Goal: Task Accomplishment & Management: Use online tool/utility

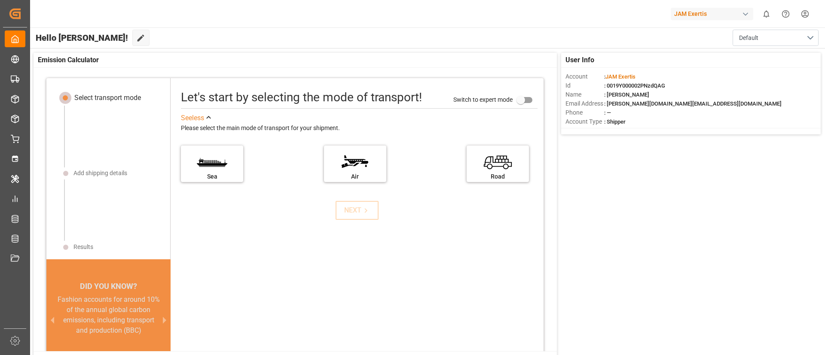
click at [713, 16] on div "JAM Exertis" at bounding box center [712, 14] width 83 height 12
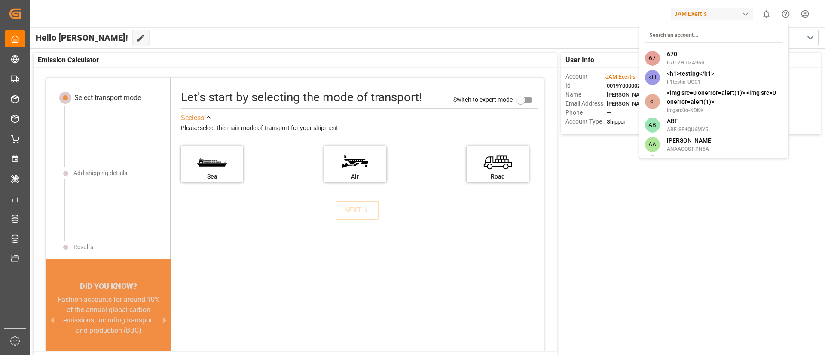
click at [178, 70] on html "Created by potrace 1.15, written by [PERSON_NAME] [DATE]-[DATE] Created by potr…" at bounding box center [412, 177] width 825 height 355
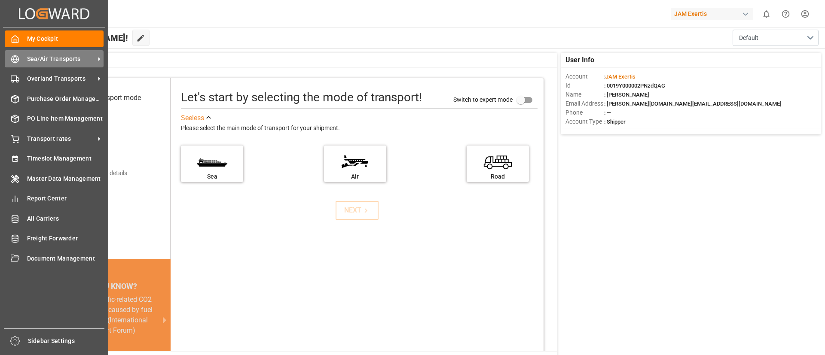
click at [96, 61] on icon at bounding box center [99, 59] width 9 height 9
click at [98, 61] on icon at bounding box center [99, 59] width 9 height 9
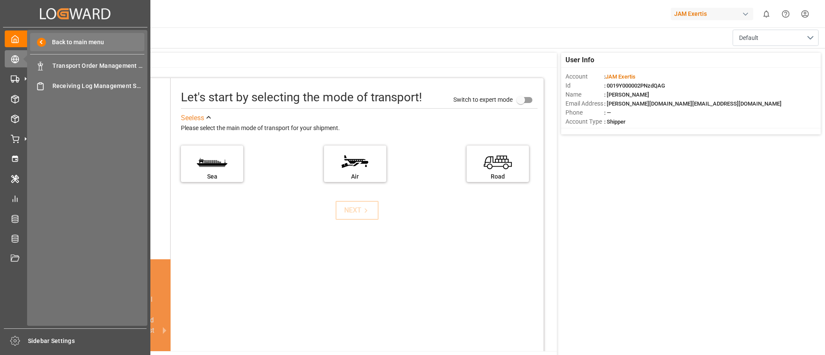
click at [40, 43] on span at bounding box center [41, 42] width 9 height 9
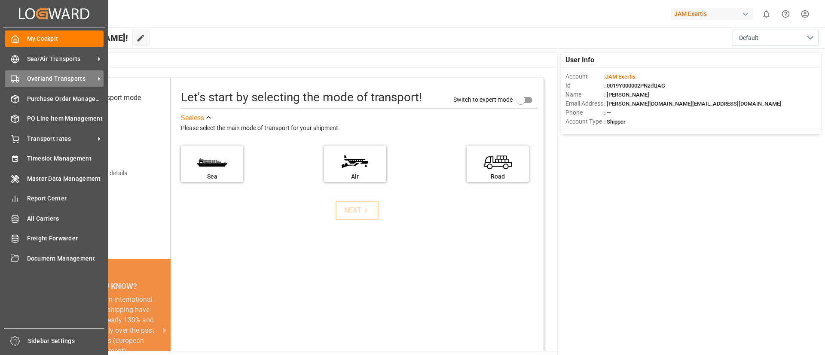
click at [101, 79] on icon at bounding box center [99, 78] width 9 height 9
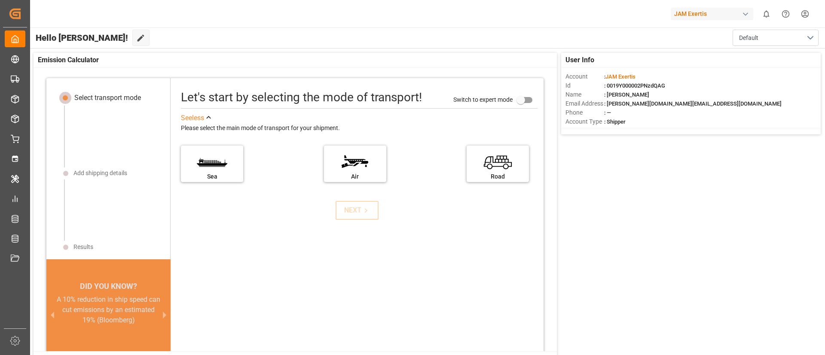
click at [231, 76] on div "Select transport mode Add shipping details Results DID YOU KNOW? A 10% reductio…" at bounding box center [298, 212] width 529 height 289
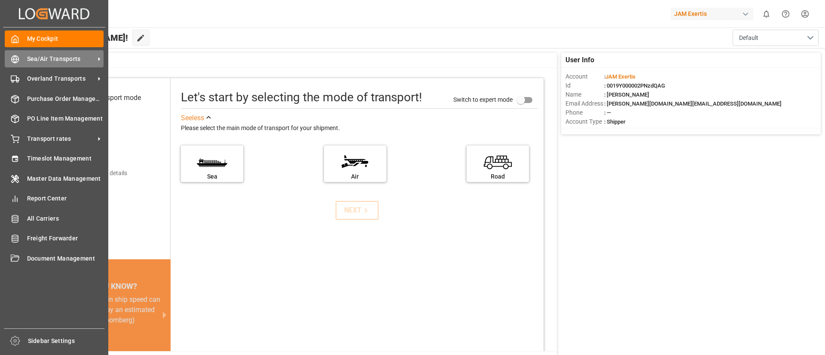
click at [92, 57] on span "Sea/Air Transports" at bounding box center [61, 59] width 68 height 9
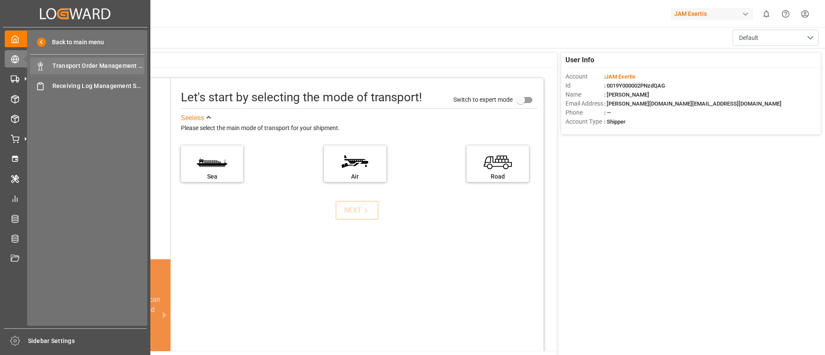
click at [101, 67] on span "Transport Order Management Sea/Air" at bounding box center [98, 65] width 92 height 9
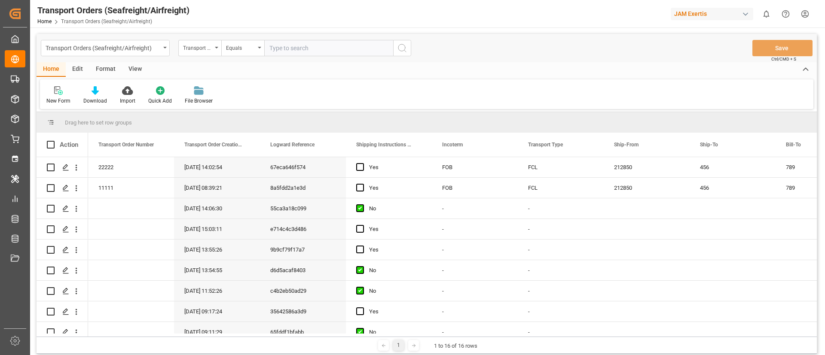
click at [79, 72] on div "Edit" at bounding box center [78, 69] width 24 height 15
click at [118, 50] on div "Transport Orders (Seafreight/Airfreight)" at bounding box center [103, 47] width 115 height 11
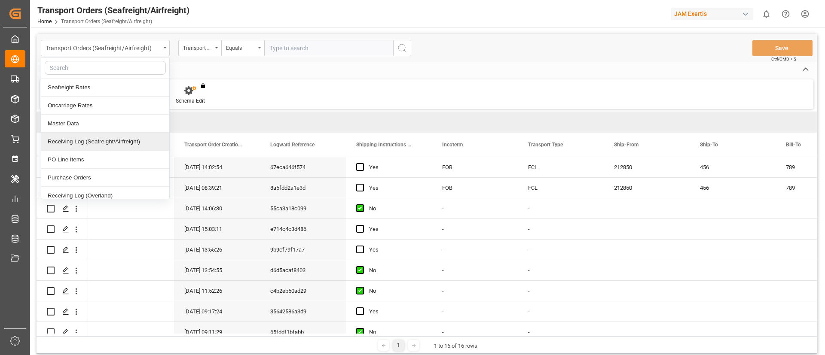
click at [299, 98] on div "Bulk Duplicate Bulk Delete Configuration Schema Edit You don't have permission …" at bounding box center [426, 94] width 773 height 30
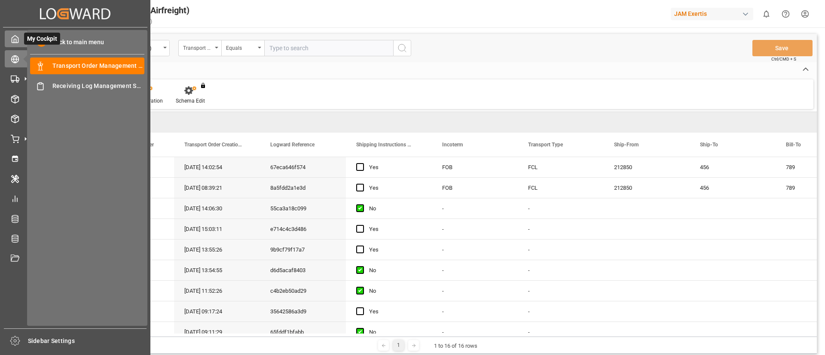
click at [17, 40] on icon at bounding box center [15, 39] width 9 height 9
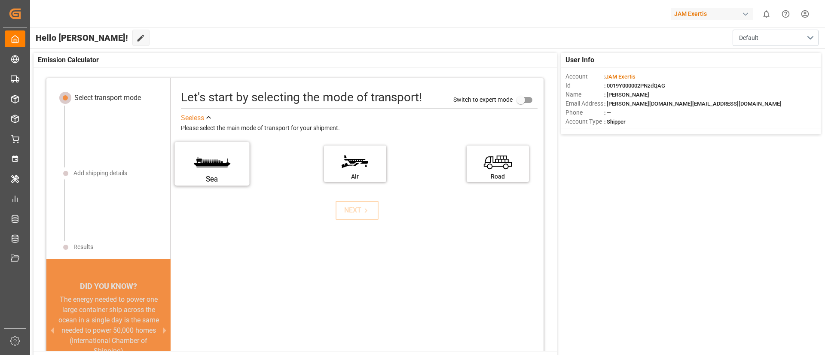
click at [235, 168] on label "Sea" at bounding box center [212, 161] width 64 height 36
click at [0, 0] on input "Sea" at bounding box center [0, 0] width 0 height 0
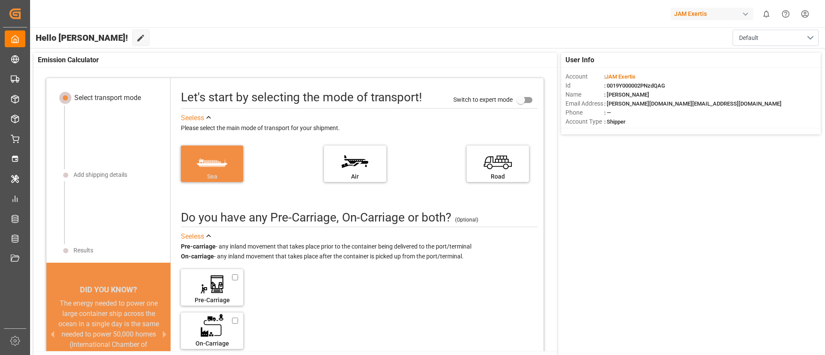
scroll to position [9, 0]
